Goal: Information Seeking & Learning: Check status

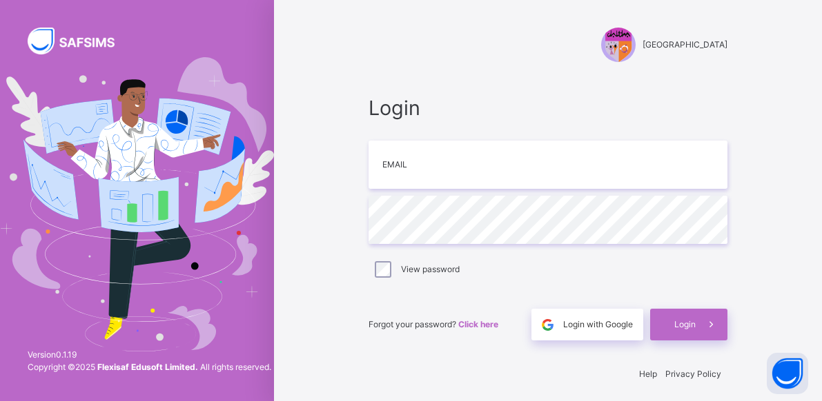
scroll to position [7, 0]
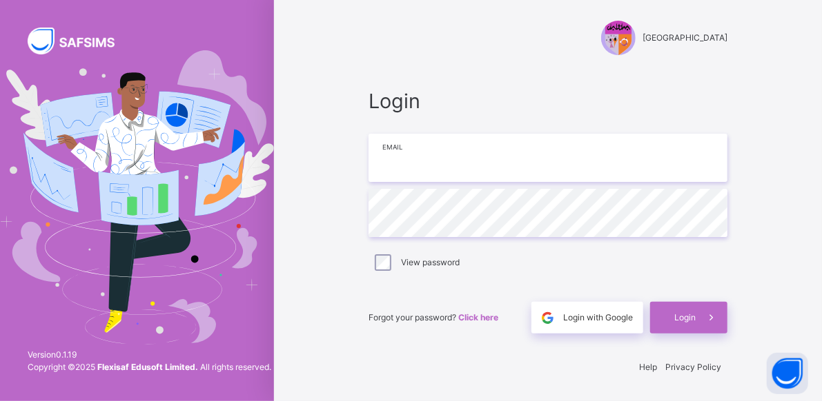
click at [556, 168] on input "email" at bounding box center [547, 158] width 359 height 48
type input "**********"
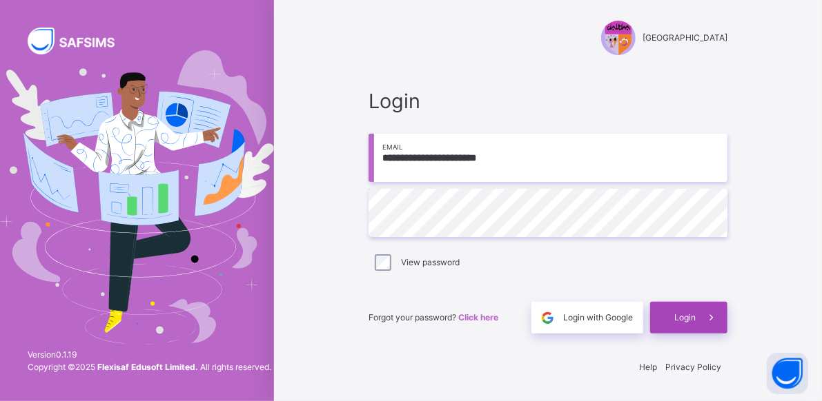
click at [695, 318] on span "Login" at bounding box center [684, 318] width 21 height 12
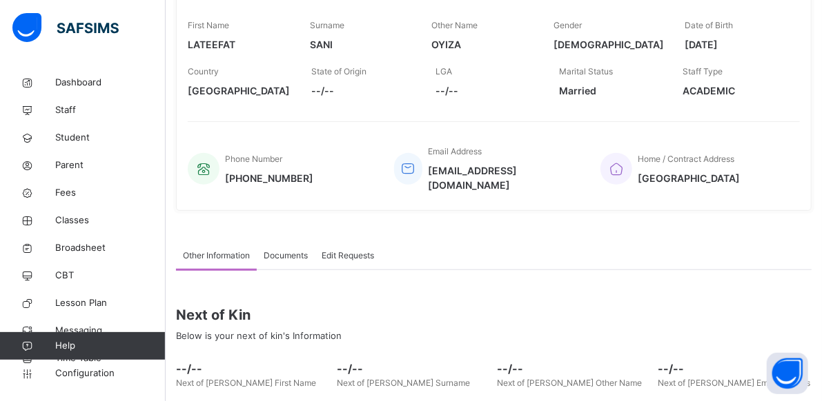
scroll to position [232, 0]
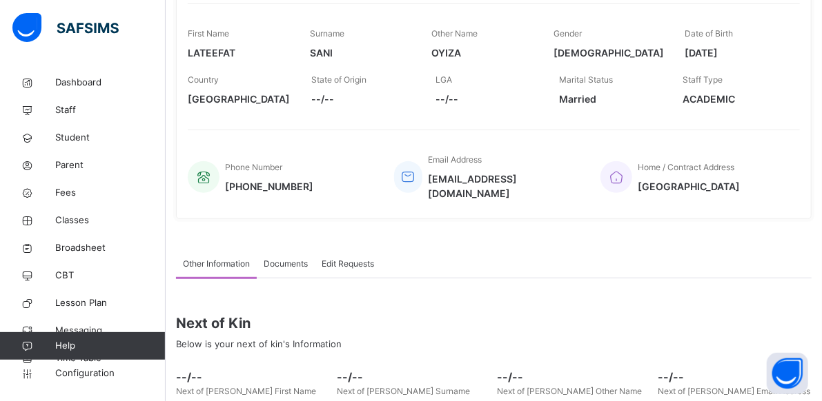
click at [295, 258] on span "Documents" at bounding box center [286, 264] width 44 height 12
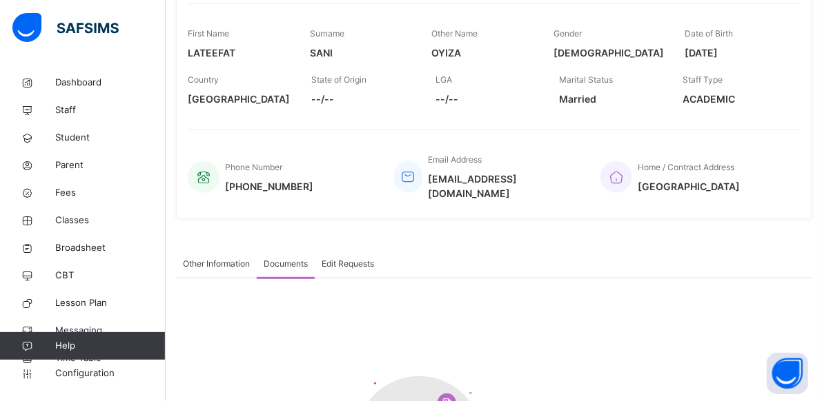
click at [352, 250] on div "Edit Requests" at bounding box center [348, 264] width 66 height 28
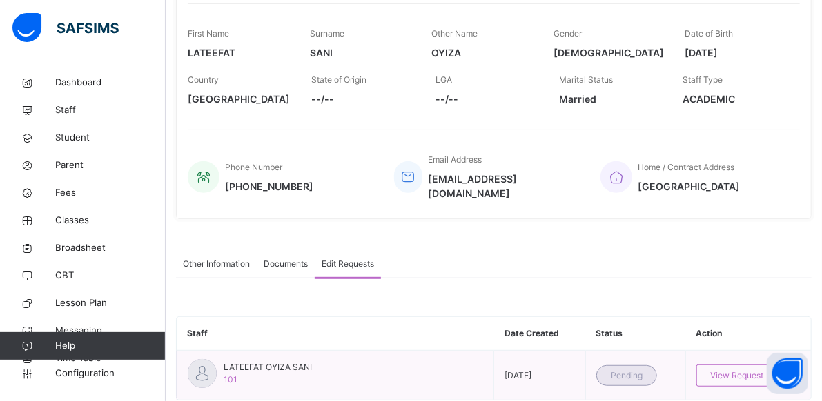
scroll to position [252, 0]
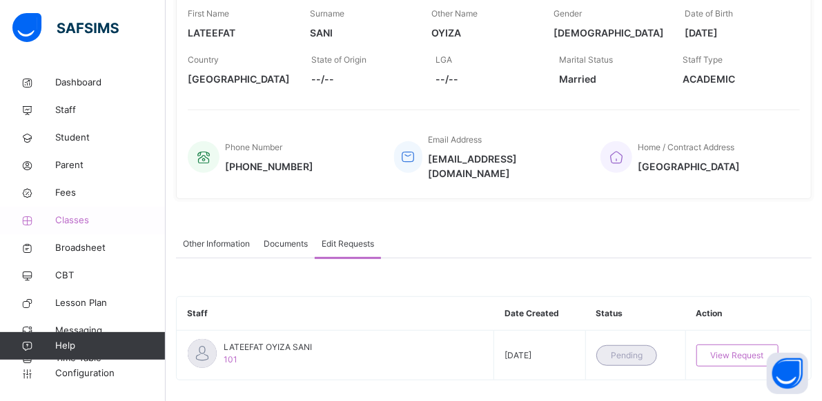
click at [88, 215] on span "Classes" at bounding box center [110, 221] width 110 height 14
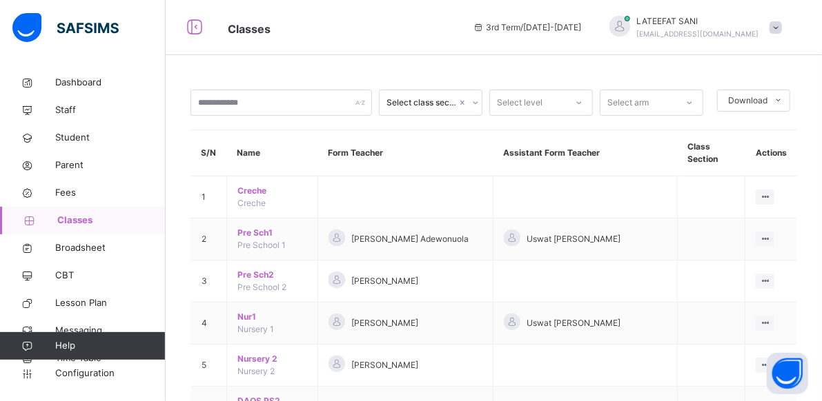
click at [88, 215] on span "Classes" at bounding box center [111, 221] width 108 height 14
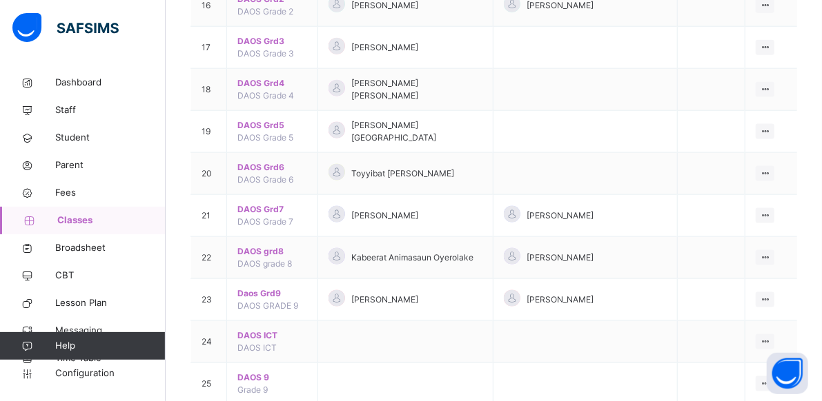
scroll to position [836, 0]
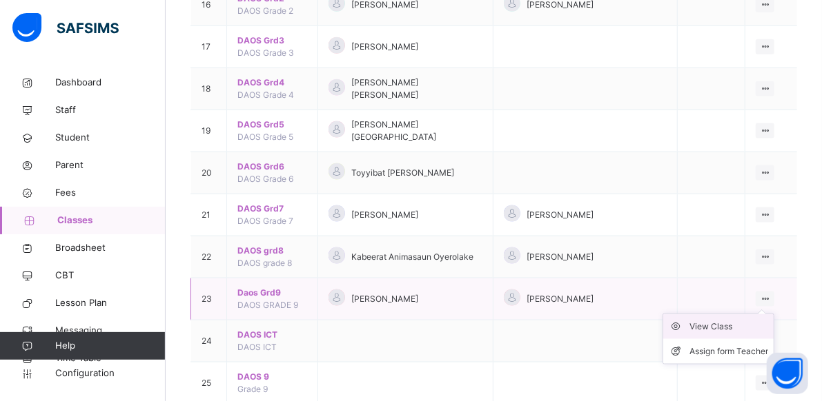
click at [739, 320] on div "View Class" at bounding box center [728, 327] width 79 height 14
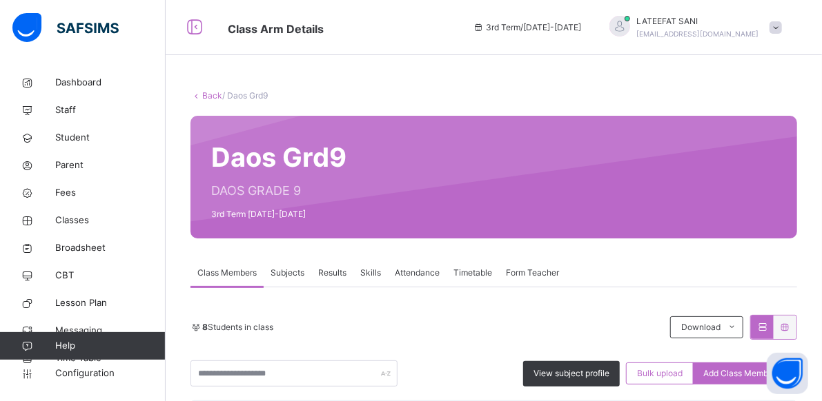
click at [287, 269] on span "Subjects" at bounding box center [287, 273] width 34 height 12
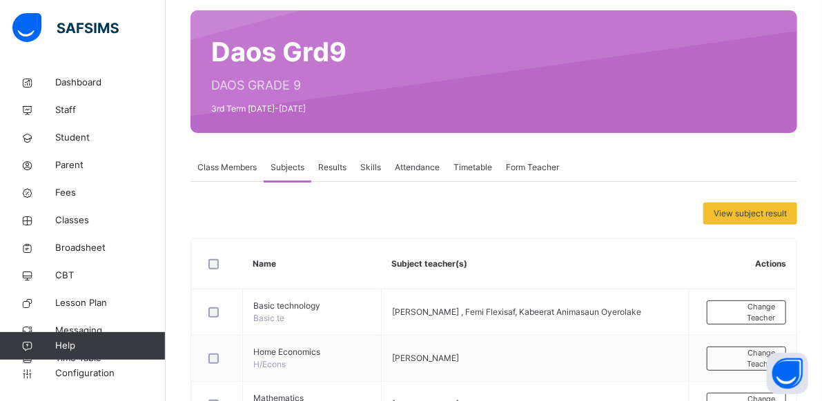
scroll to position [112, 0]
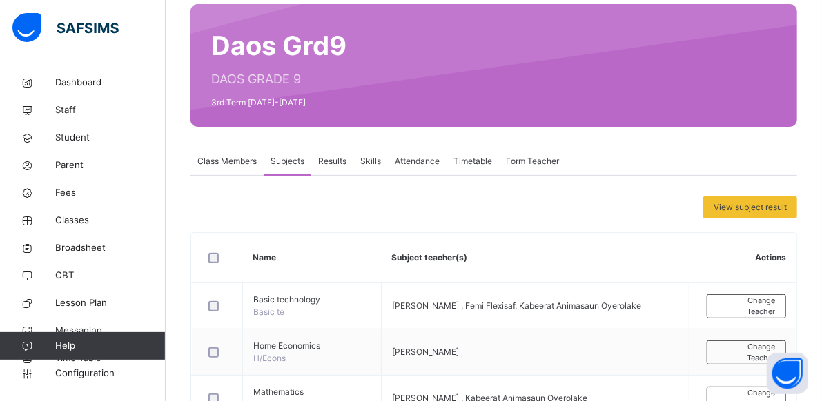
click at [330, 159] on span "Results" at bounding box center [332, 161] width 28 height 12
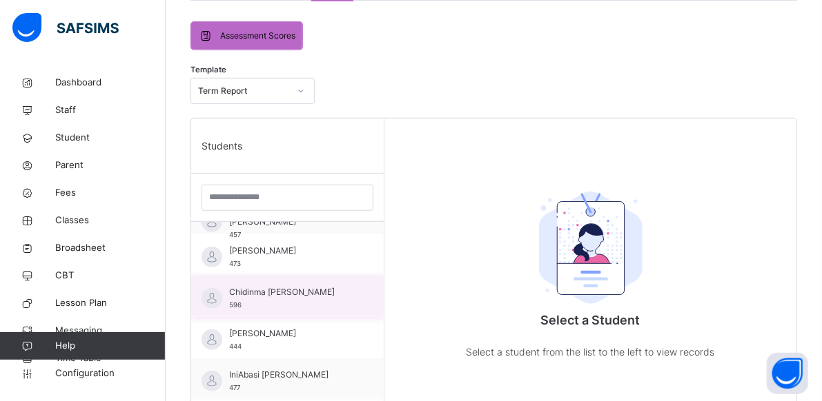
scroll to position [0, 0]
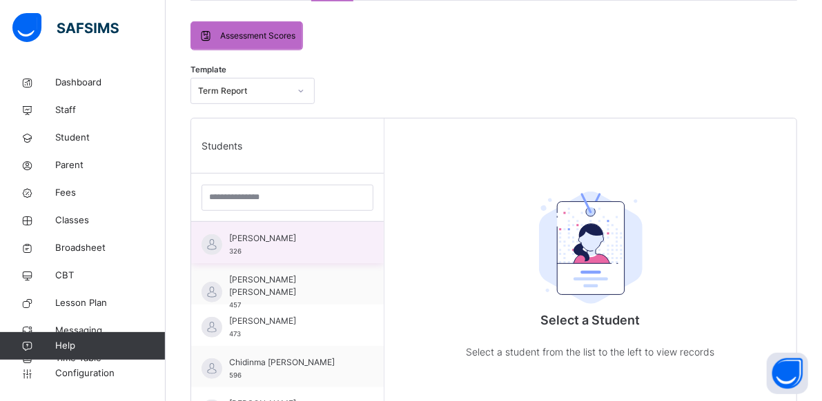
click at [301, 236] on span "[PERSON_NAME]" at bounding box center [290, 238] width 123 height 12
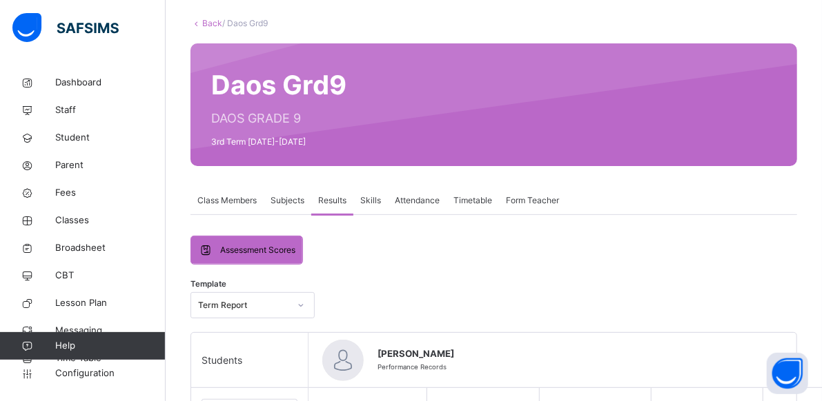
scroll to position [72, 0]
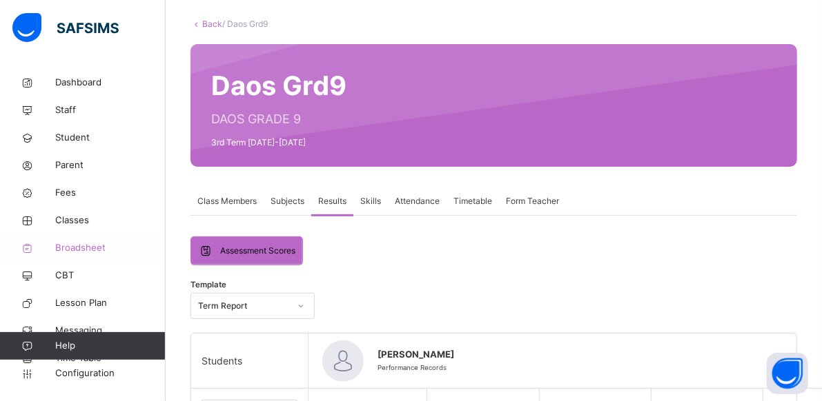
click at [102, 246] on span "Broadsheet" at bounding box center [110, 248] width 110 height 14
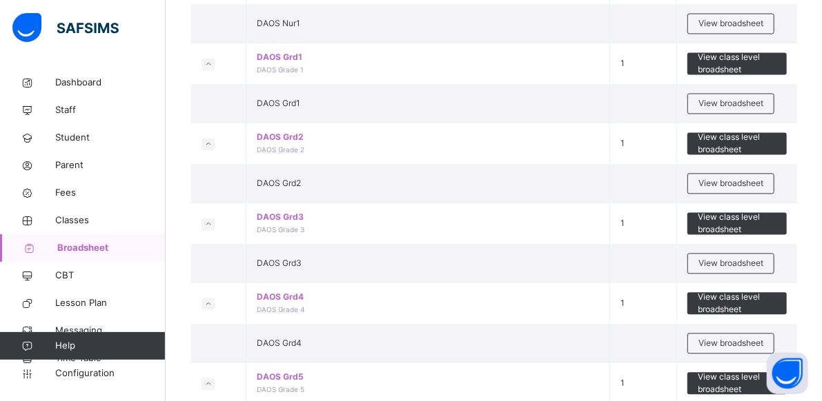
scroll to position [1255, 0]
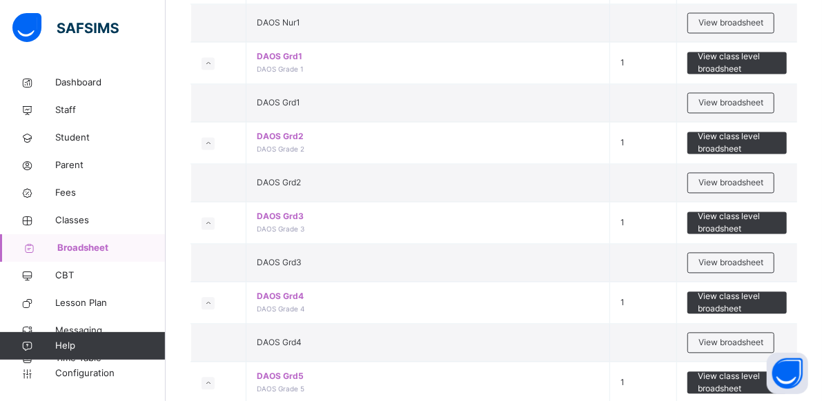
click at [395, 300] on td "DAOS Grd4 DAOS Grade 4" at bounding box center [428, 303] width 364 height 42
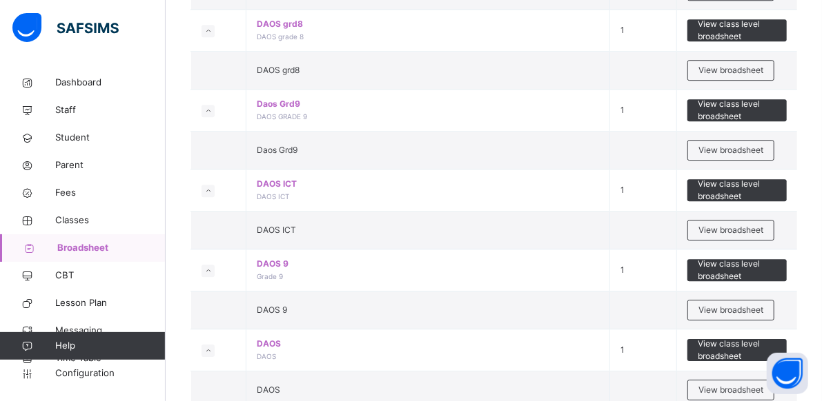
scroll to position [1855, 0]
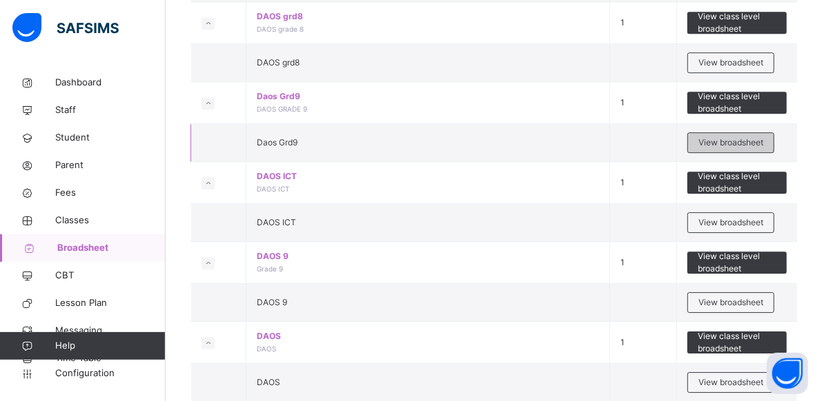
click at [729, 137] on span "View broadsheet" at bounding box center [730, 143] width 65 height 12
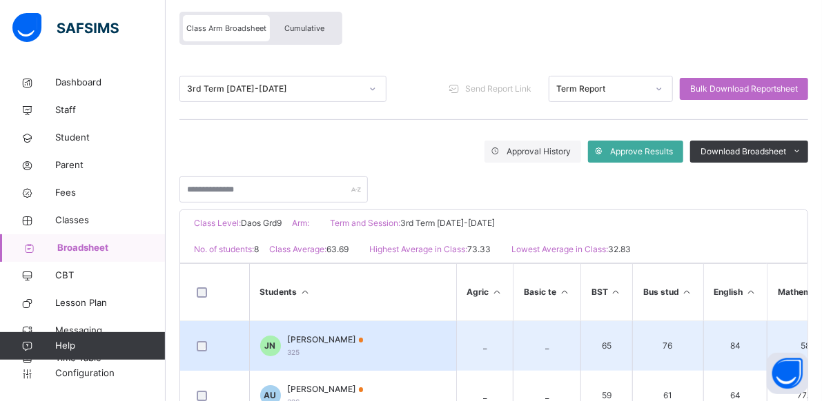
click at [418, 354] on td "JN [PERSON_NAME] 325" at bounding box center [352, 346] width 207 height 50
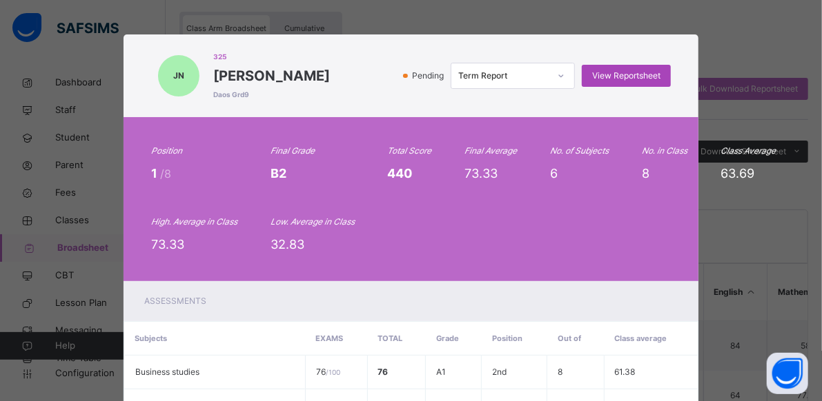
click at [628, 69] on div "View Reportsheet" at bounding box center [626, 76] width 89 height 22
